Goal: Task Accomplishment & Management: Manage account settings

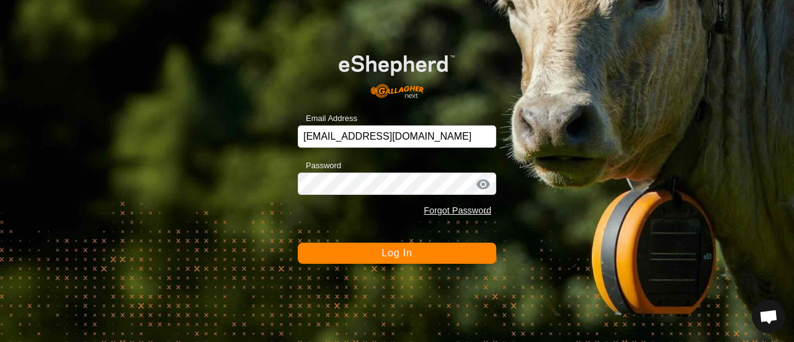
click at [395, 255] on span "Log In" at bounding box center [396, 252] width 30 height 11
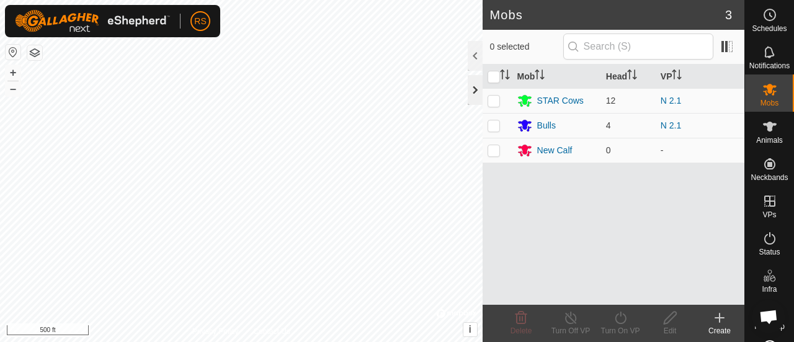
click at [474, 94] on div at bounding box center [475, 90] width 15 height 30
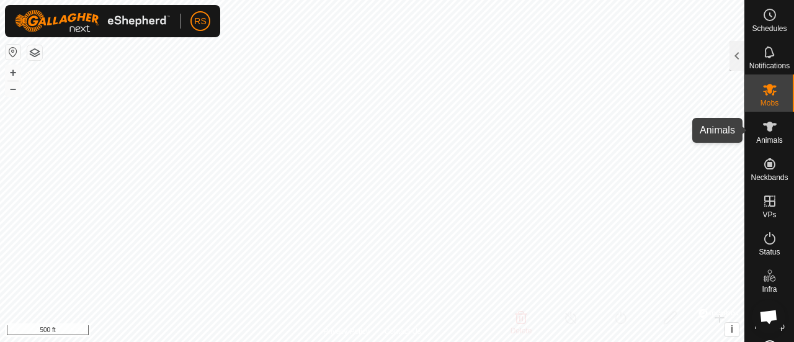
click at [762, 130] on icon at bounding box center [769, 126] width 15 height 15
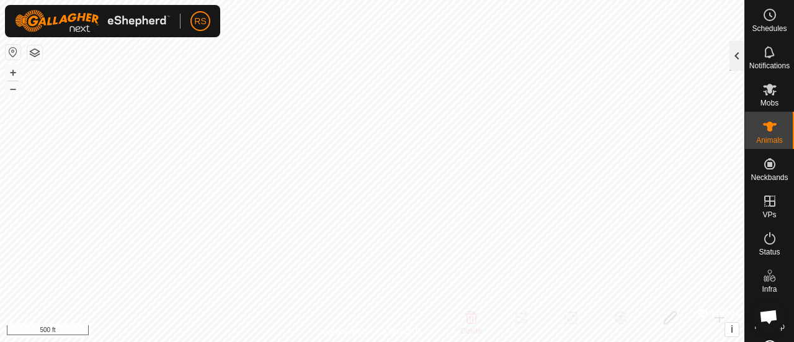
click at [734, 57] on div at bounding box center [736, 56] width 15 height 30
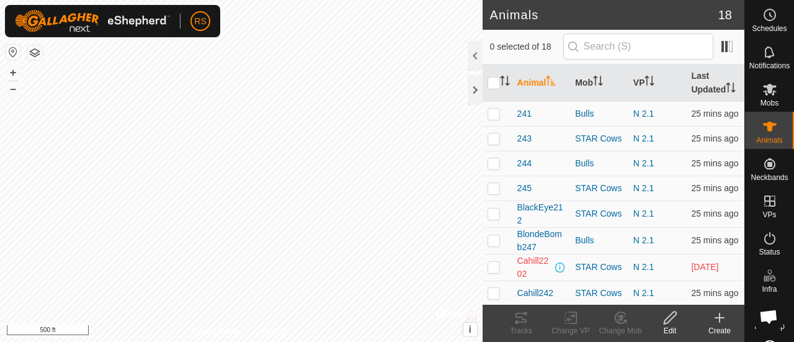
scroll to position [149, 0]
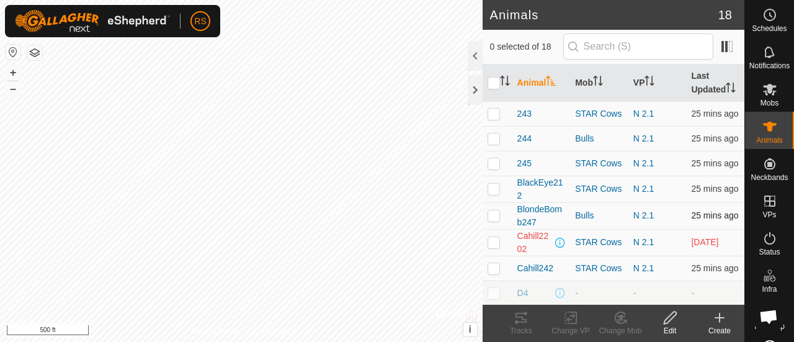
click at [493, 220] on p-checkbox at bounding box center [493, 215] width 12 height 10
checkbox input "true"
click at [582, 222] on div "Bulls" at bounding box center [599, 215] width 48 height 13
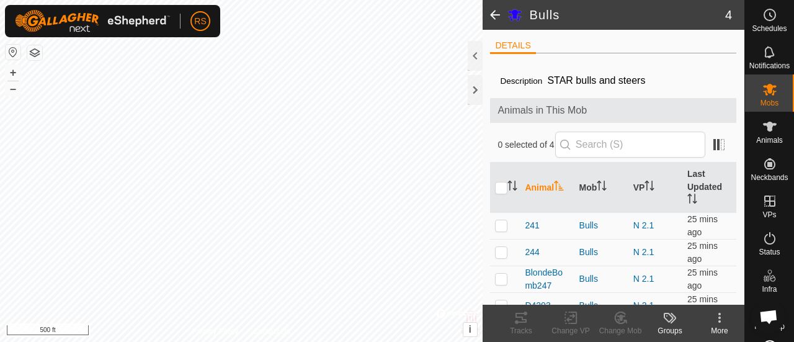
click at [690, 104] on span "Animals in This Mob" at bounding box center [612, 110] width 231 height 15
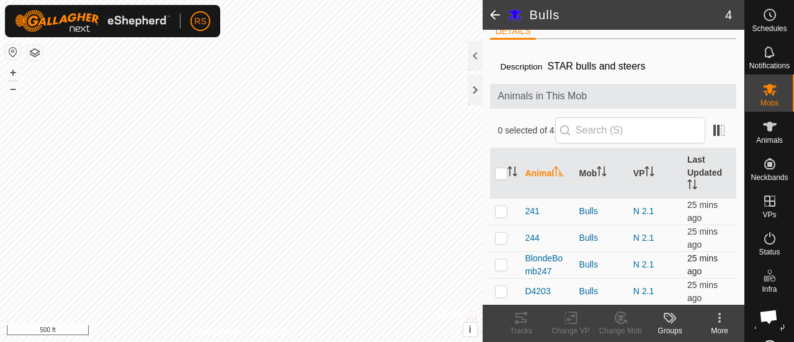
click at [504, 265] on p-checkbox at bounding box center [501, 264] width 12 height 10
checkbox input "true"
click at [549, 257] on span "BlondeBomb247" at bounding box center [547, 265] width 44 height 26
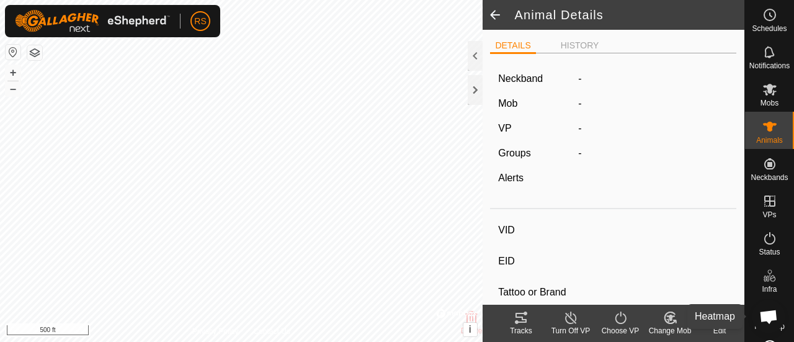
type input "BlondeBomb247"
type input "-"
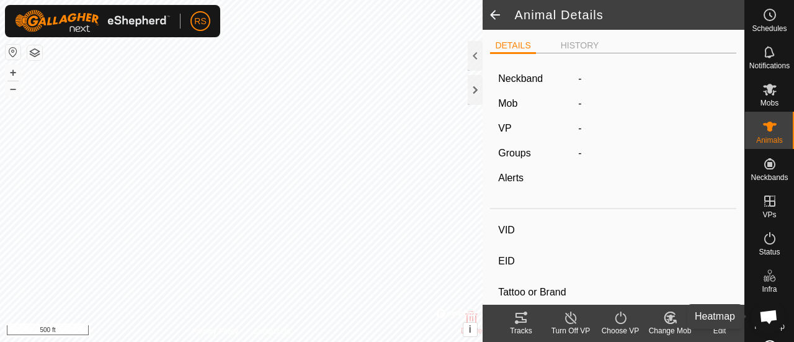
type input "0 kg"
type input "-"
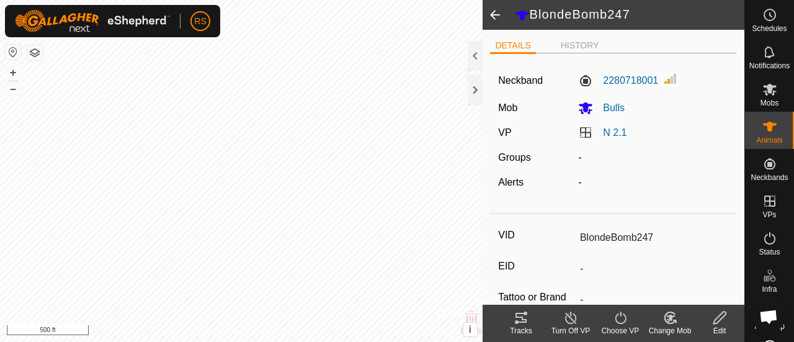
scroll to position [25, 0]
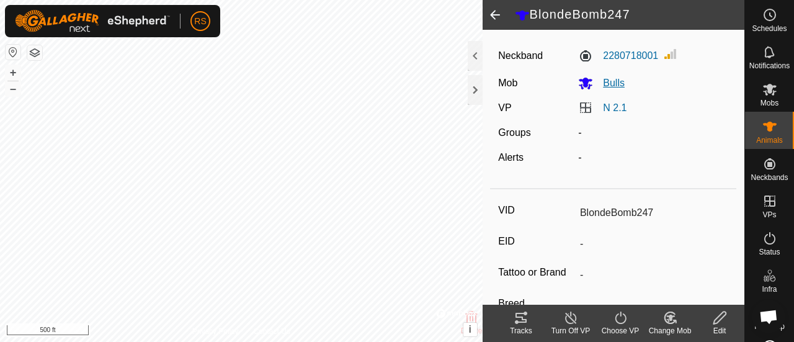
click at [608, 81] on span "Bulls" at bounding box center [609, 83] width 32 height 11
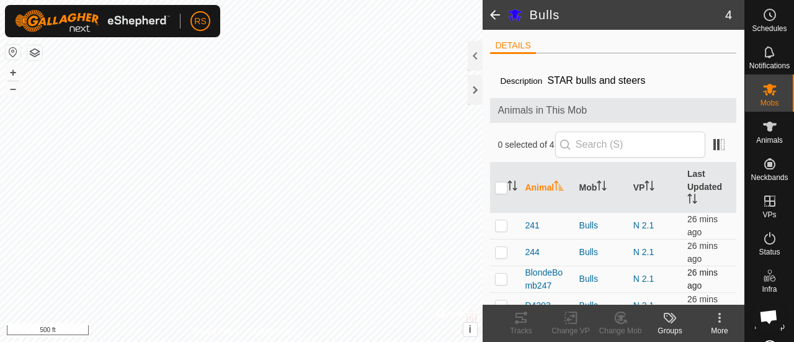
click at [504, 278] on p-checkbox at bounding box center [501, 278] width 12 height 10
checkbox input "true"
click at [618, 319] on icon at bounding box center [617, 320] width 3 height 4
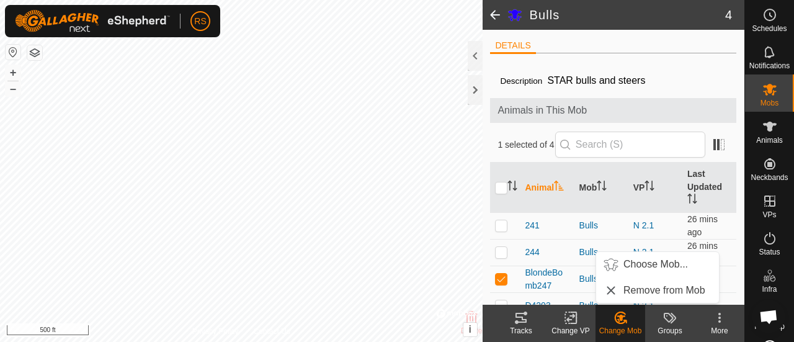
scroll to position [14, 0]
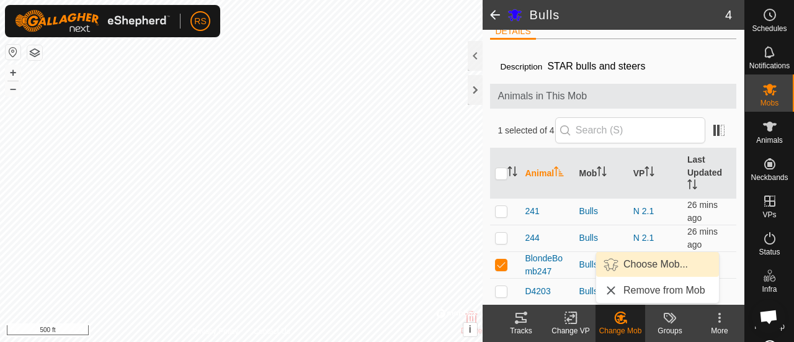
click at [653, 259] on link "Choose Mob..." at bounding box center [657, 264] width 123 height 25
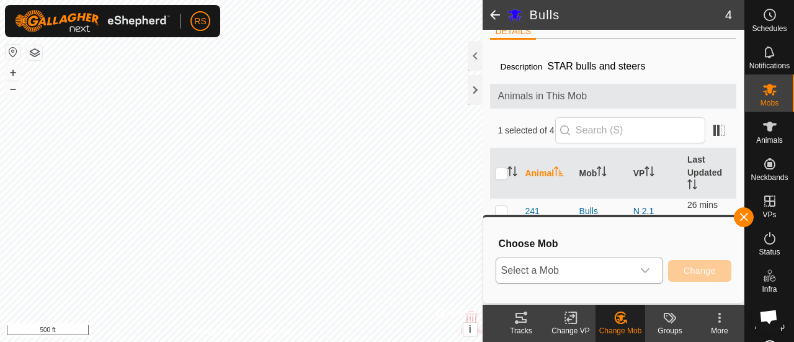
click at [644, 273] on icon "dropdown trigger" at bounding box center [645, 270] width 10 height 10
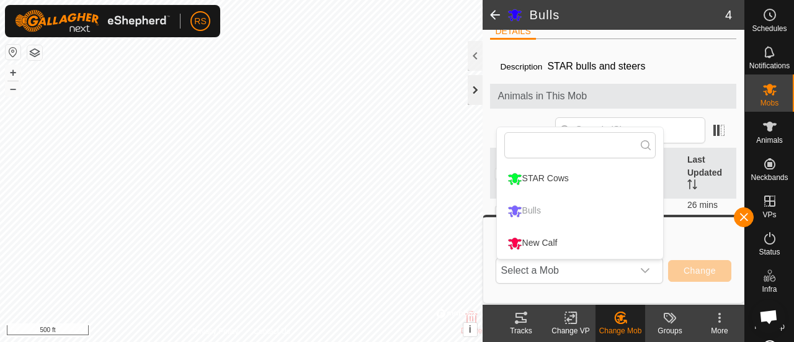
click at [472, 89] on div at bounding box center [475, 90] width 15 height 30
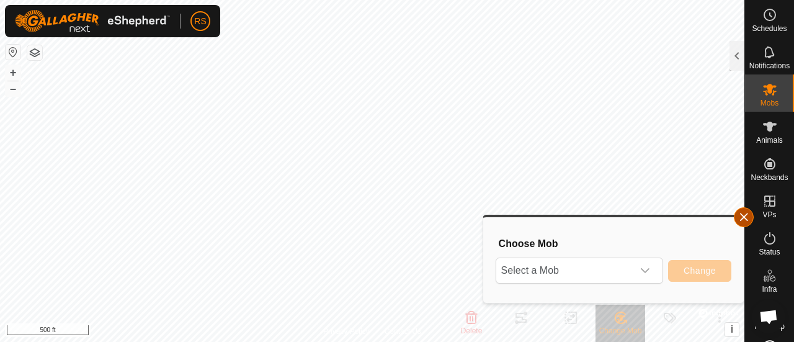
click at [744, 218] on button "button" at bounding box center [744, 217] width 20 height 20
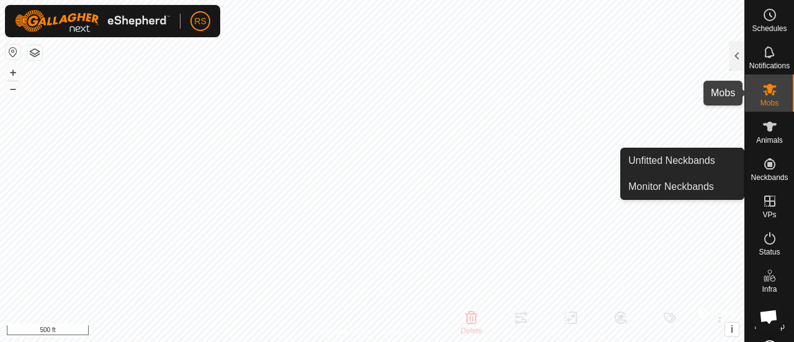
click at [766, 94] on icon at bounding box center [769, 89] width 15 height 15
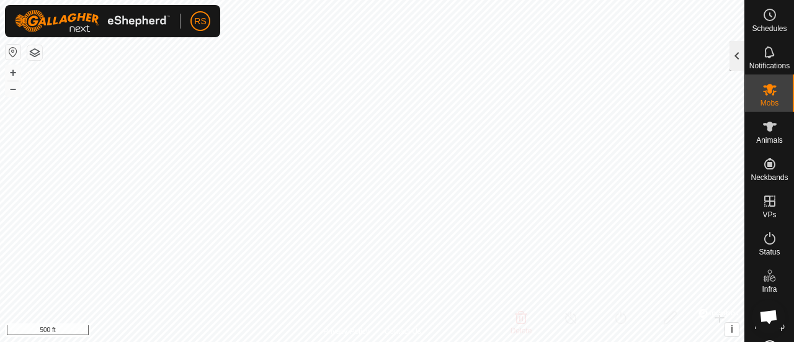
click at [736, 58] on div at bounding box center [736, 56] width 15 height 30
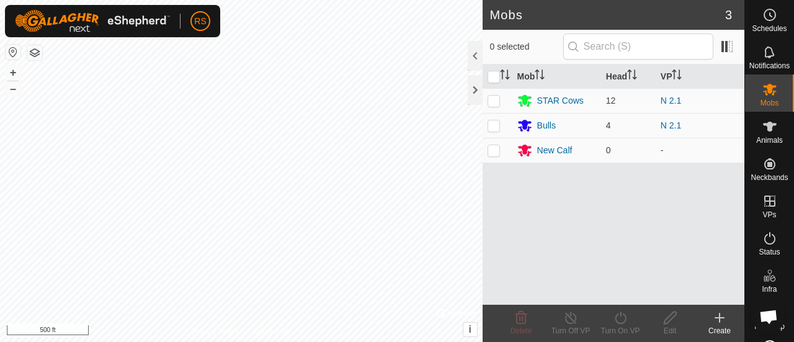
click at [721, 318] on icon at bounding box center [719, 318] width 9 height 0
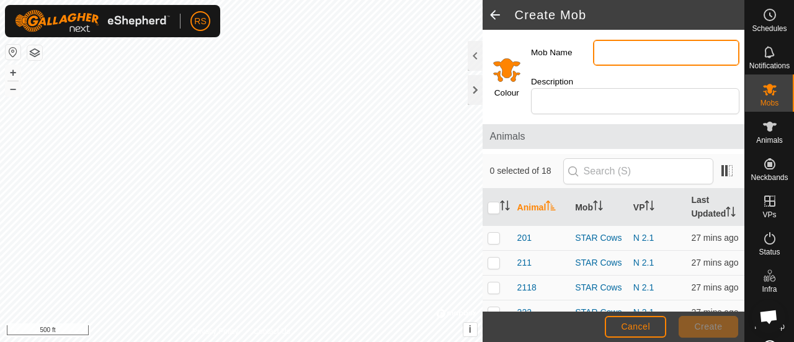
click at [635, 52] on input "Mob Name" at bounding box center [666, 53] width 146 height 26
type input "Bomber"
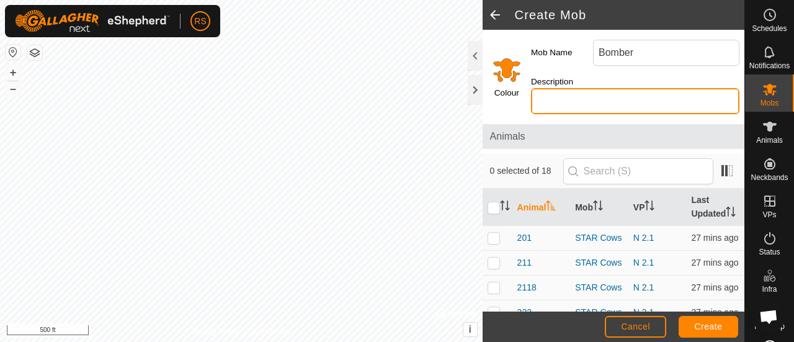
click at [556, 100] on input "Description" at bounding box center [635, 101] width 208 height 26
click at [508, 68] on input "Select a color" at bounding box center [507, 70] width 30 height 30
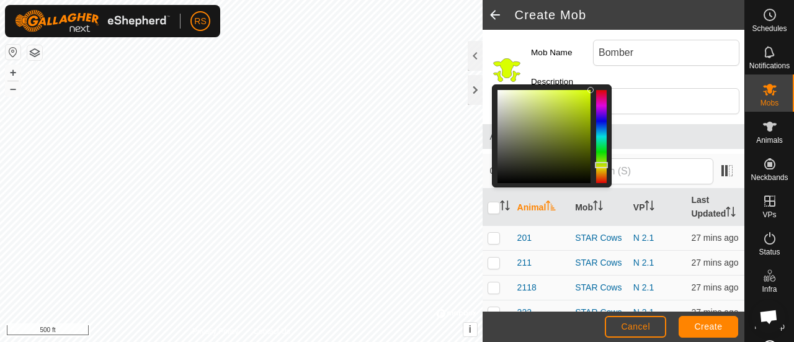
click at [600, 165] on div at bounding box center [601, 136] width 11 height 93
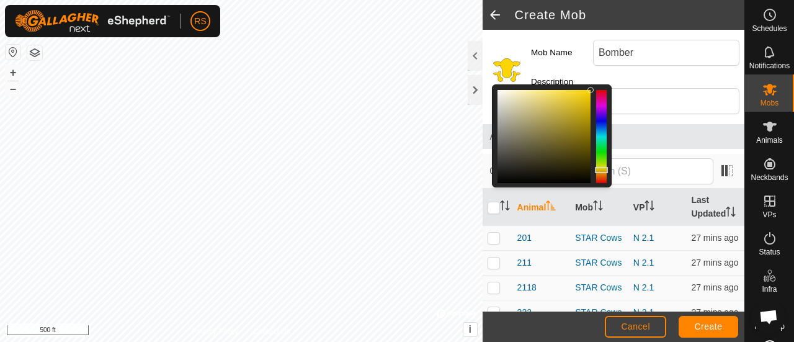
click at [600, 170] on div at bounding box center [601, 136] width 11 height 93
click at [544, 67] on div "Mob Name Bomber" at bounding box center [635, 53] width 218 height 36
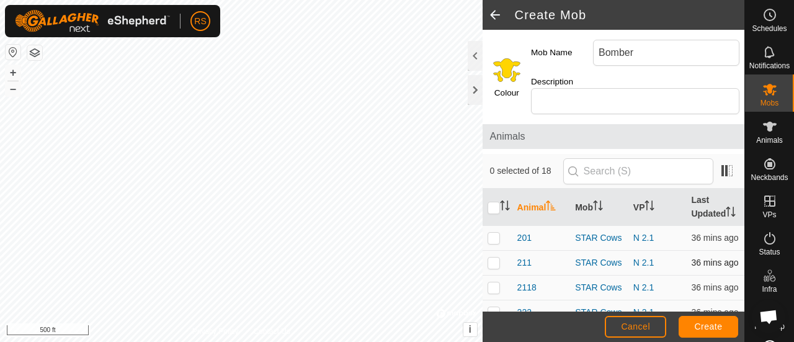
click at [706, 267] on span "36 mins ago" at bounding box center [714, 262] width 47 height 10
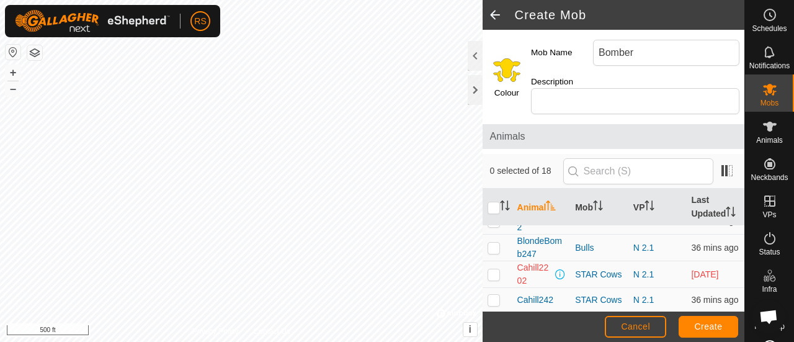
scroll to position [239, 0]
click at [489, 254] on p-checkbox at bounding box center [493, 249] width 12 height 10
checkbox input "true"
click at [704, 327] on span "Create" at bounding box center [709, 326] width 28 height 10
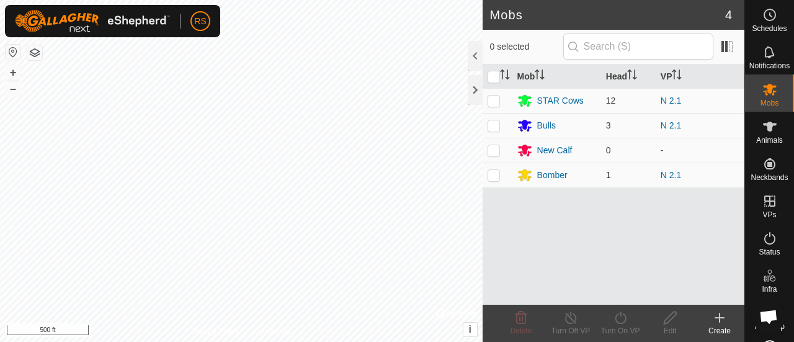
click at [491, 172] on p-checkbox at bounding box center [493, 175] width 12 height 10
click at [492, 175] on p-checkbox at bounding box center [493, 175] width 12 height 10
checkbox input "false"
click at [474, 94] on div at bounding box center [475, 90] width 15 height 30
